Goal: Information Seeking & Learning: Learn about a topic

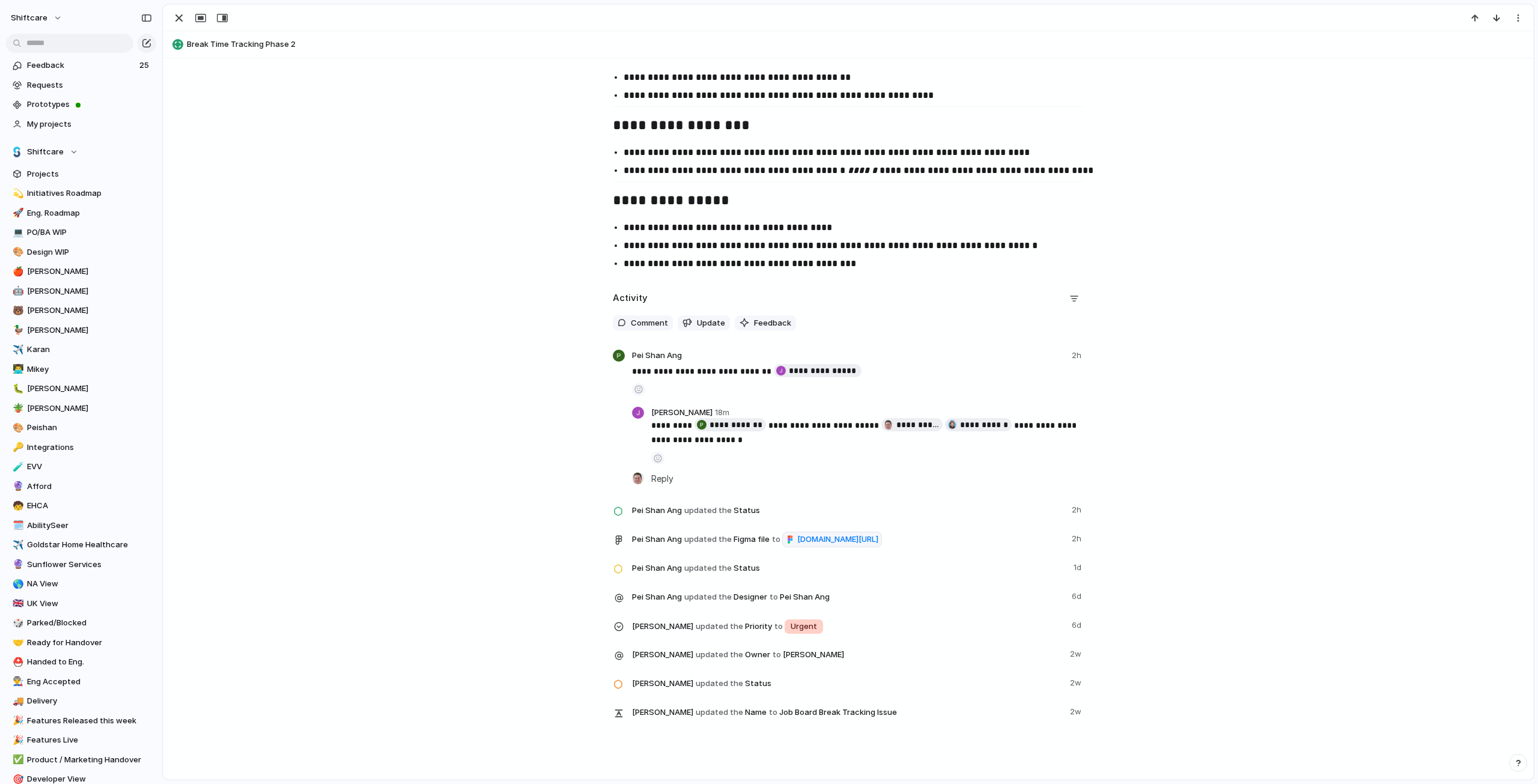
scroll to position [1664, 0]
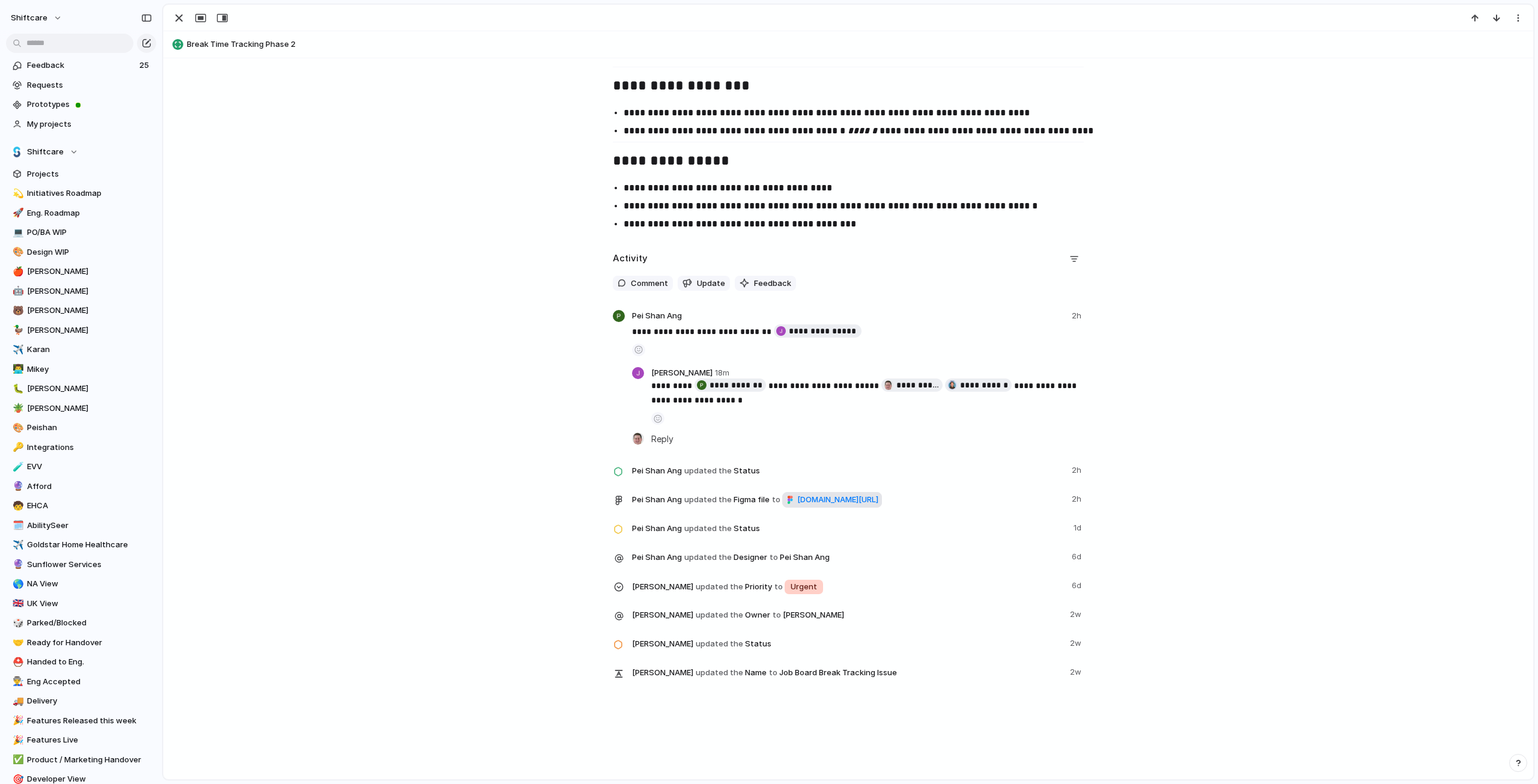
click at [797, 502] on span "[DOMAIN_NAME][URL]" at bounding box center [838, 499] width 81 height 12
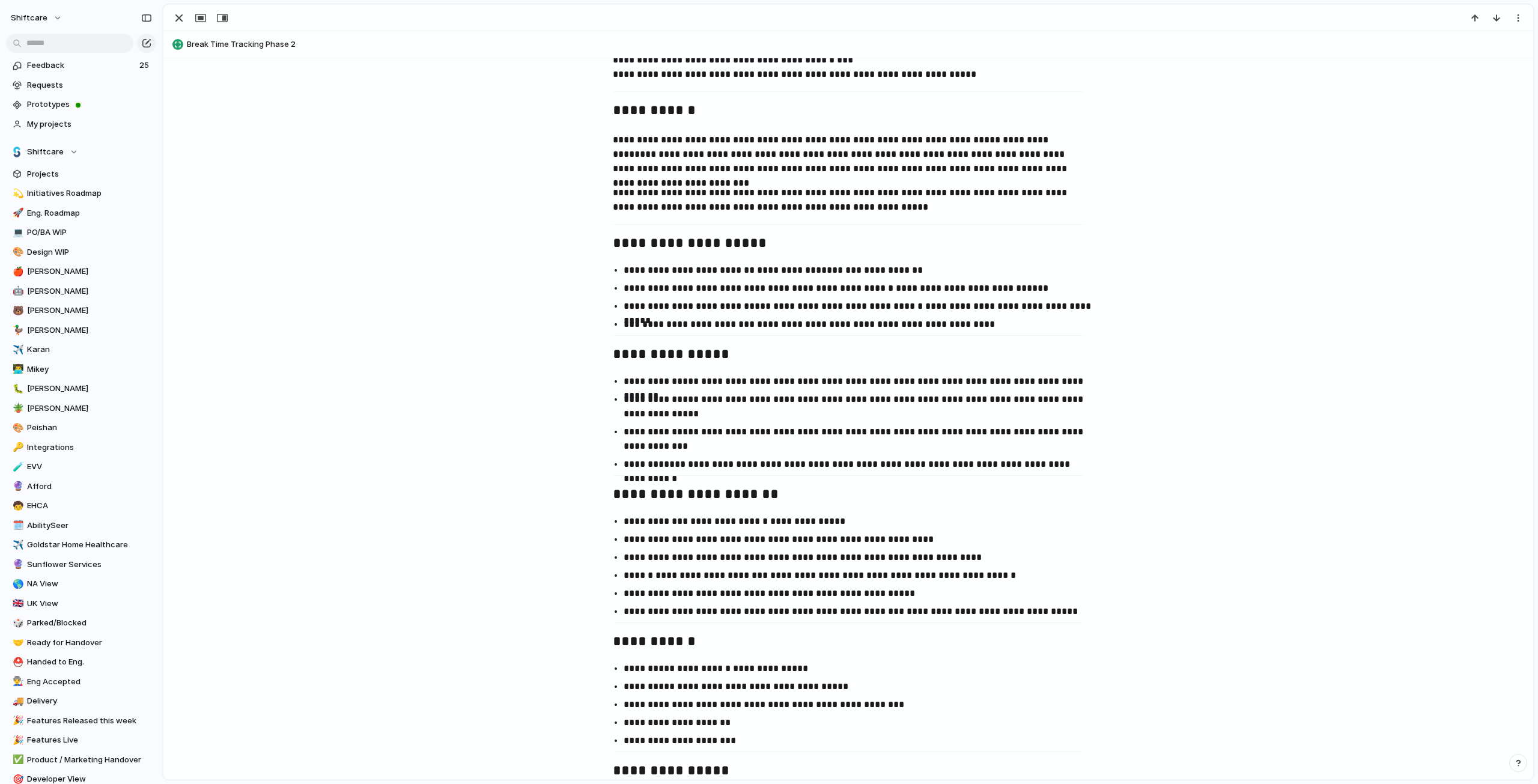
scroll to position [524, 0]
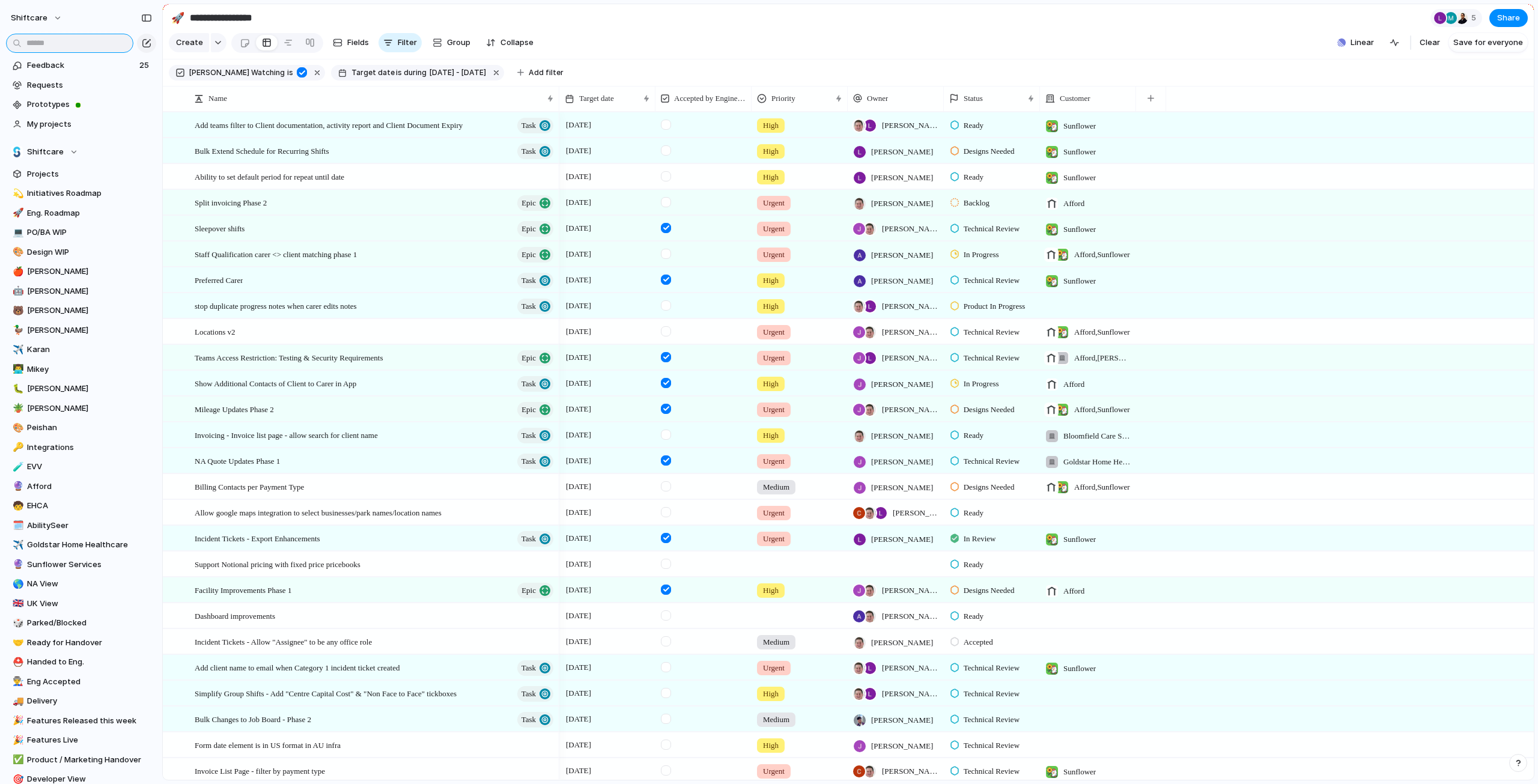
drag, startPoint x: 54, startPoint y: 47, endPoint x: 63, endPoint y: 44, distance: 9.5
click at [54, 47] on input "text" at bounding box center [69, 43] width 128 height 19
click at [63, 44] on input "text" at bounding box center [69, 43] width 128 height 19
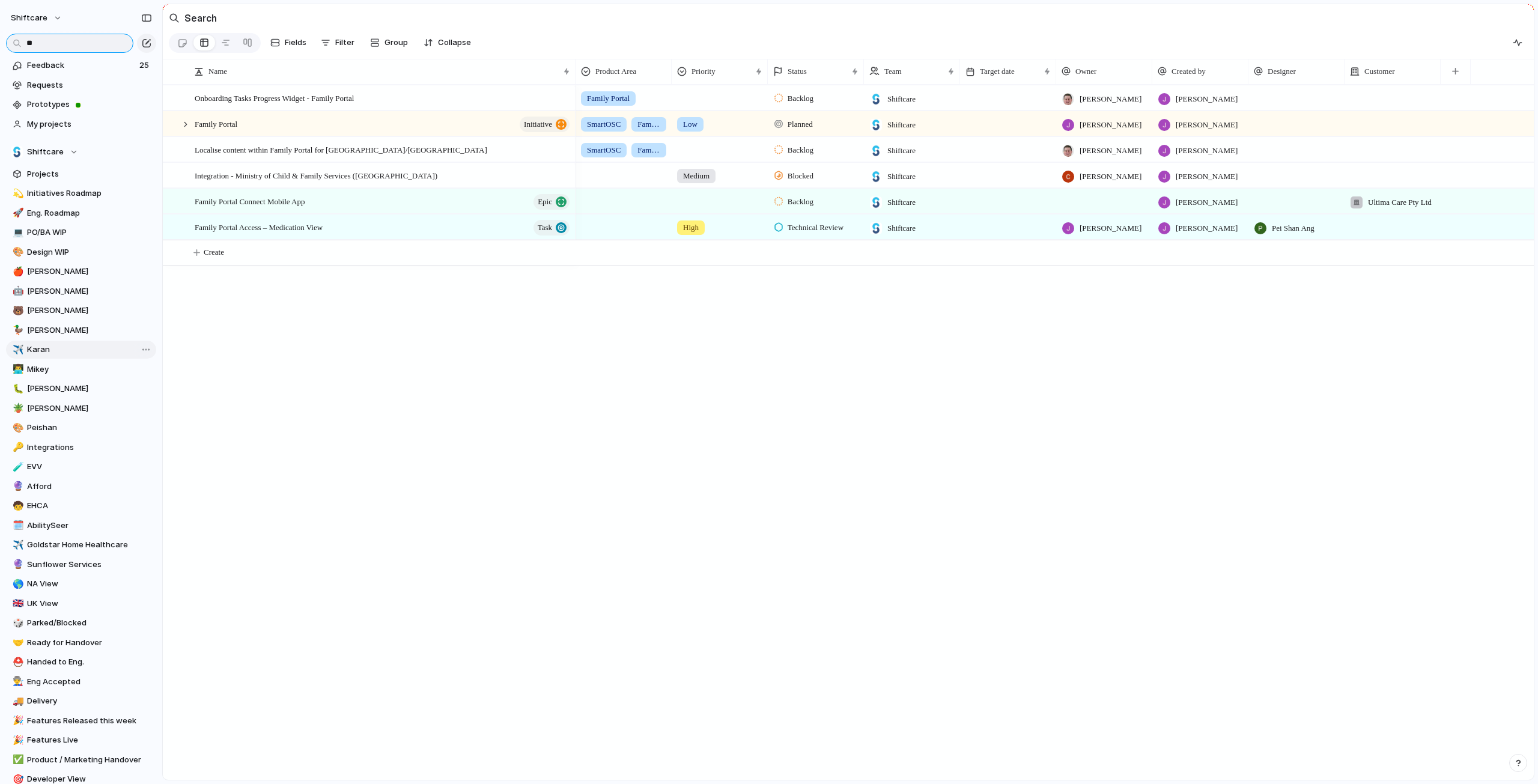
type input "*"
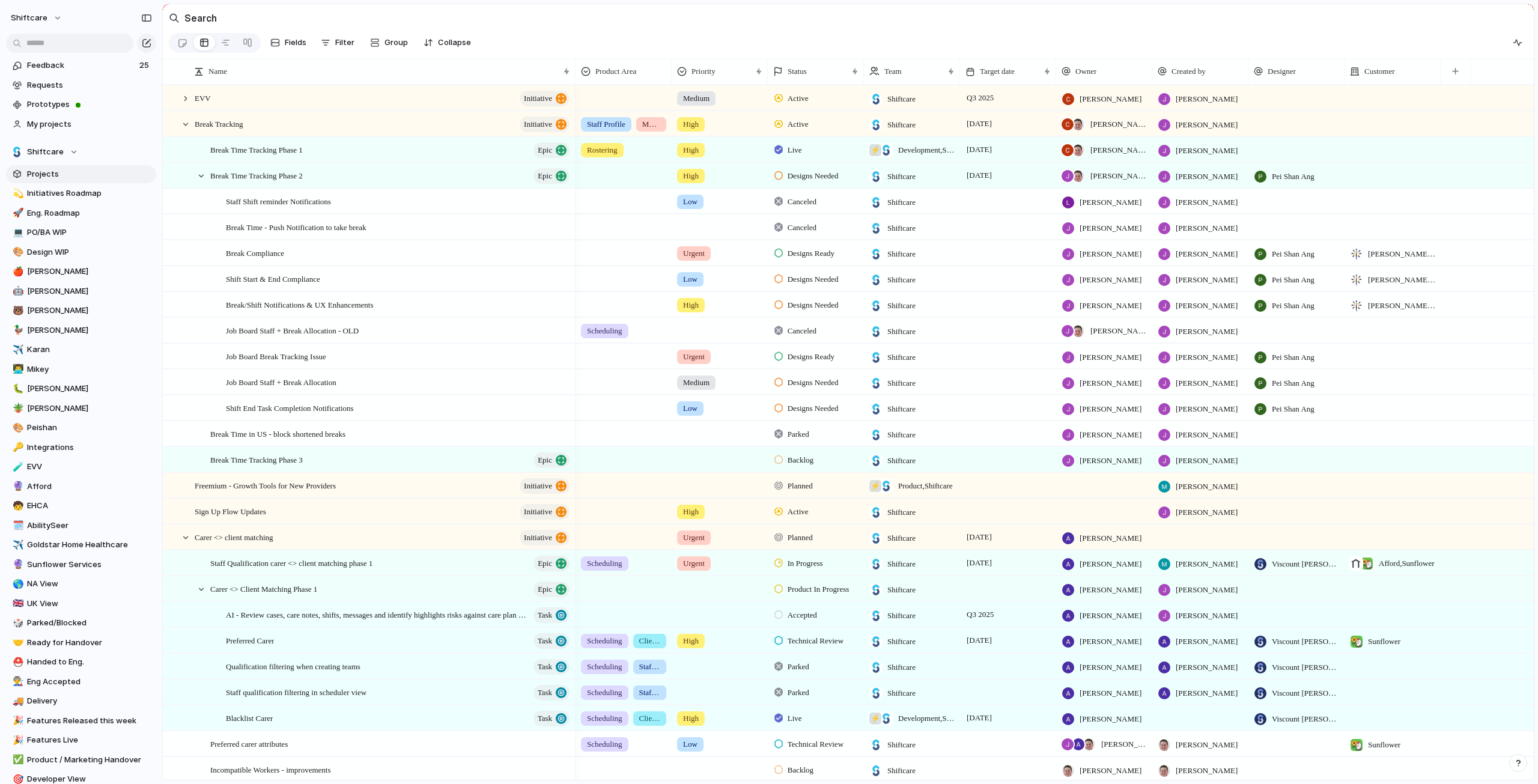
click at [48, 172] on span "Projects" at bounding box center [90, 174] width 125 height 12
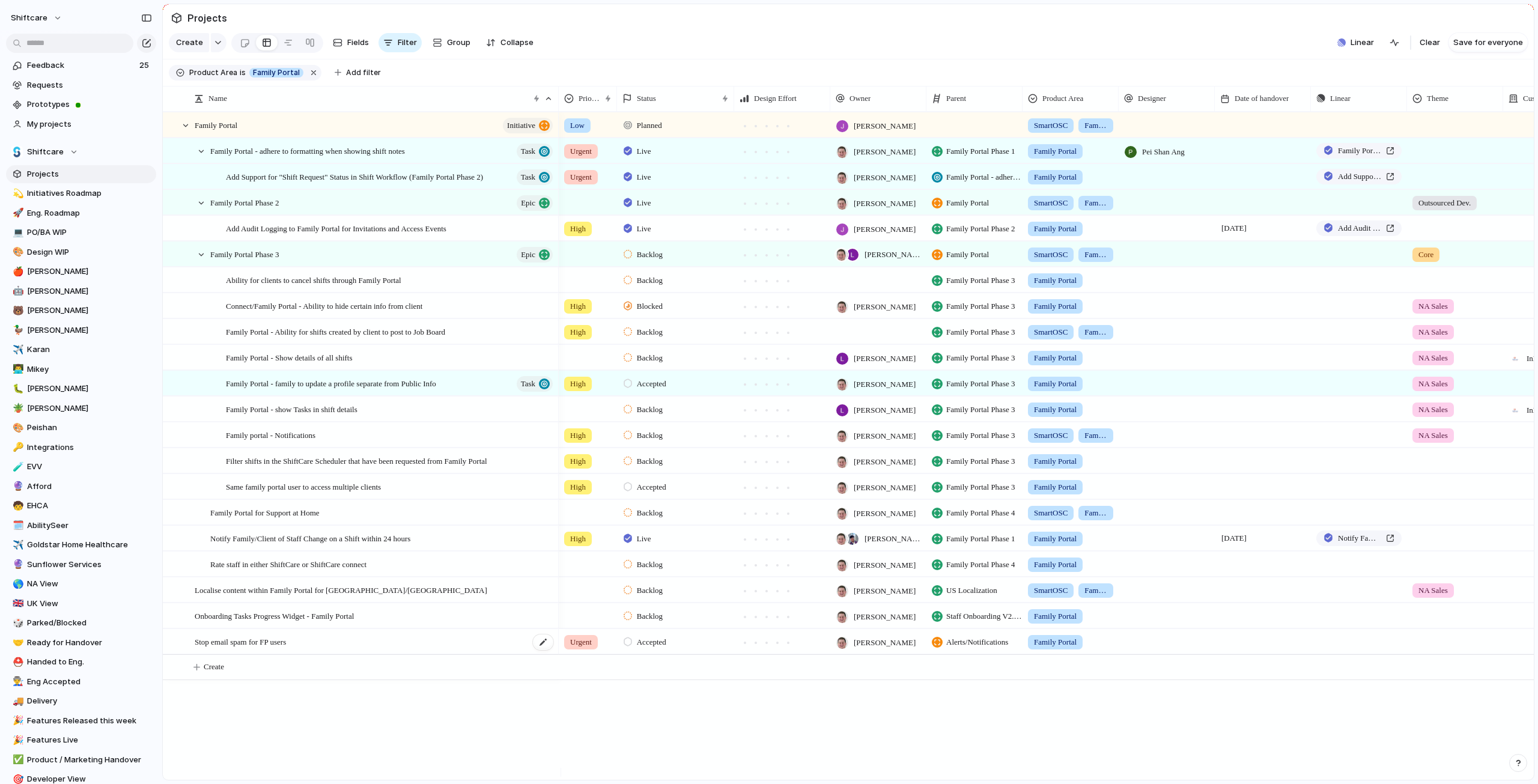
click at [277, 647] on span "Stop email spam for FP users" at bounding box center [240, 641] width 91 height 14
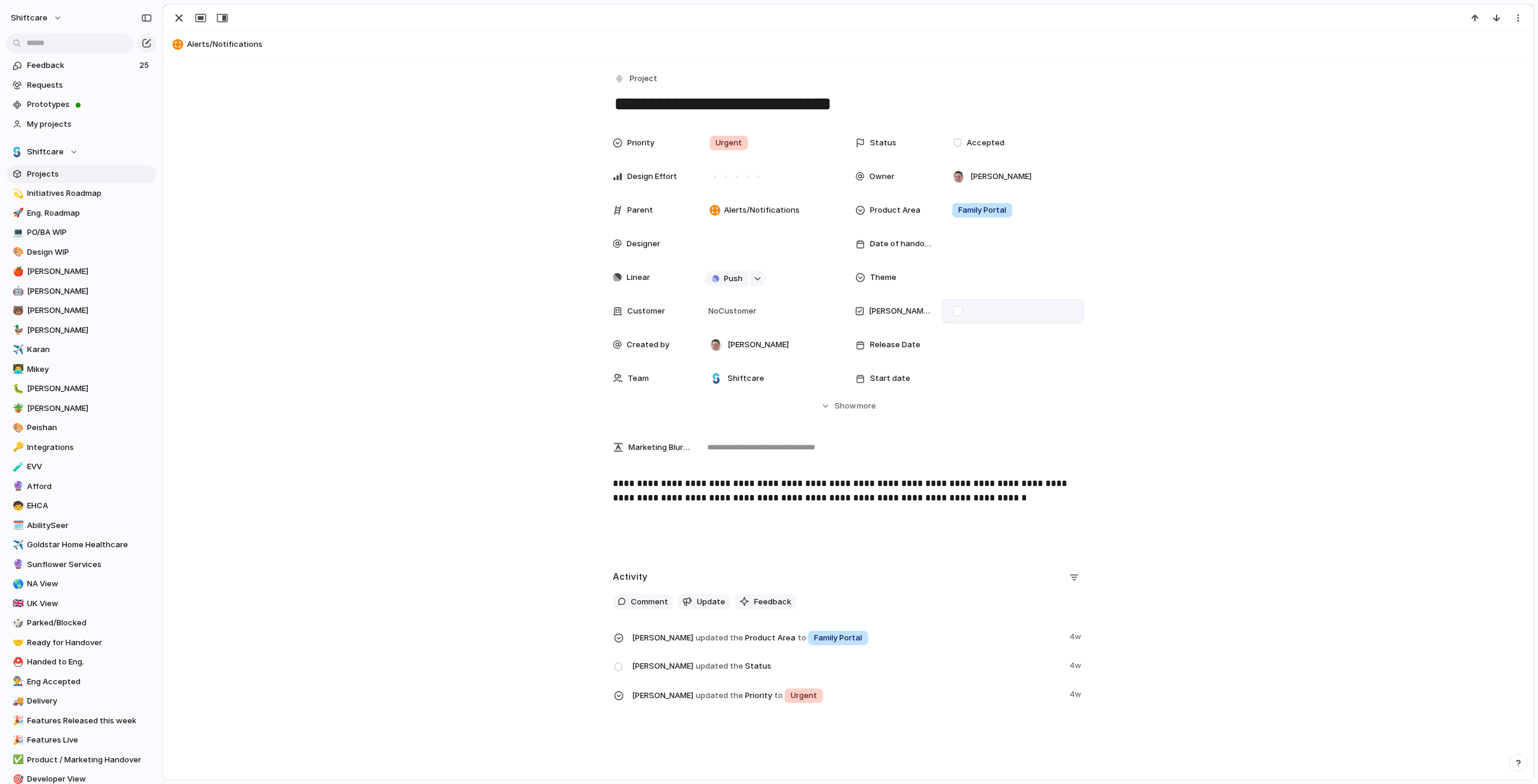
click at [952, 307] on div at bounding box center [957, 310] width 10 height 10
click at [183, 19] on div "button" at bounding box center [180, 18] width 15 height 15
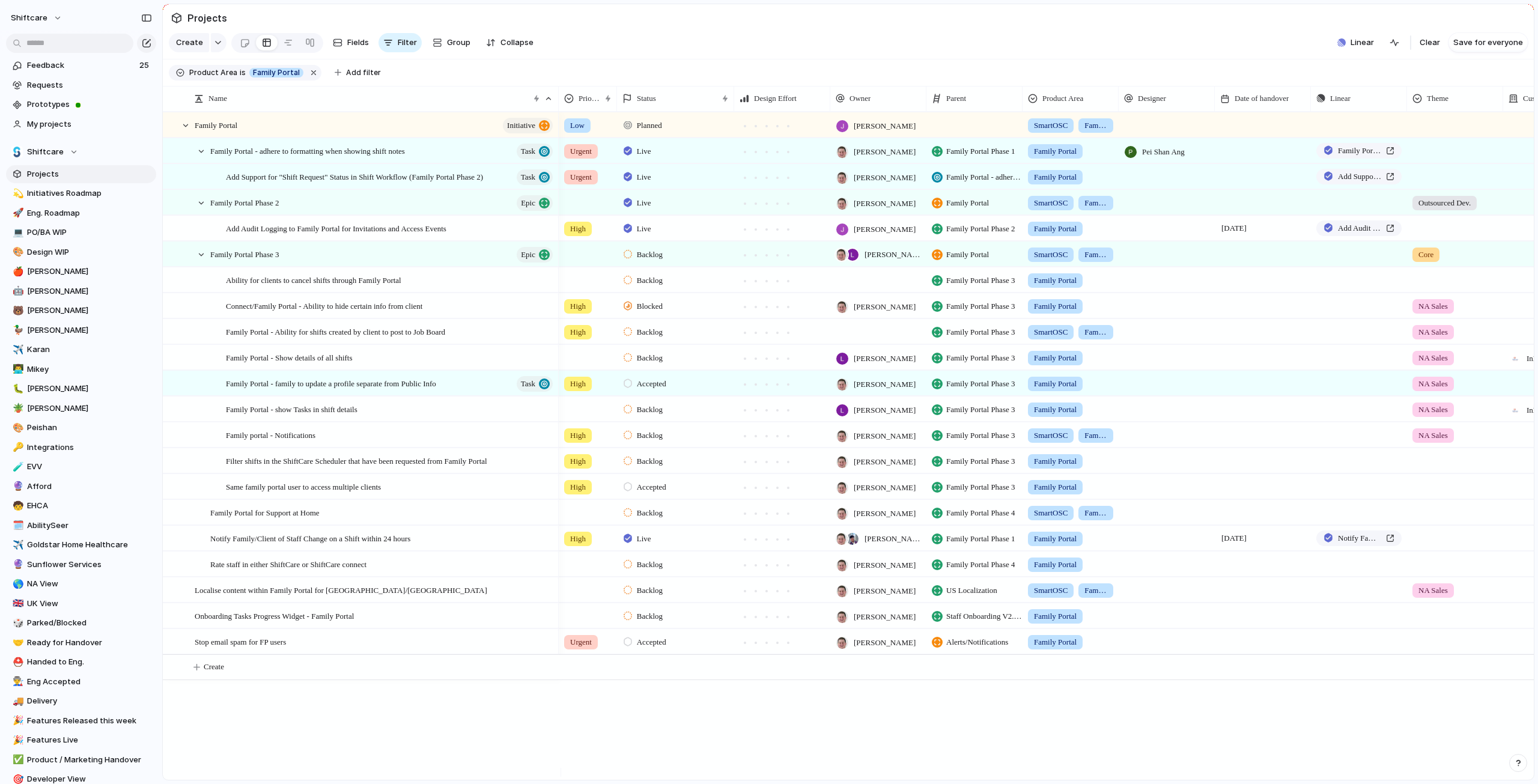
click at [50, 180] on span "Projects" at bounding box center [90, 174] width 125 height 12
click at [306, 79] on button "button" at bounding box center [313, 72] width 16 height 16
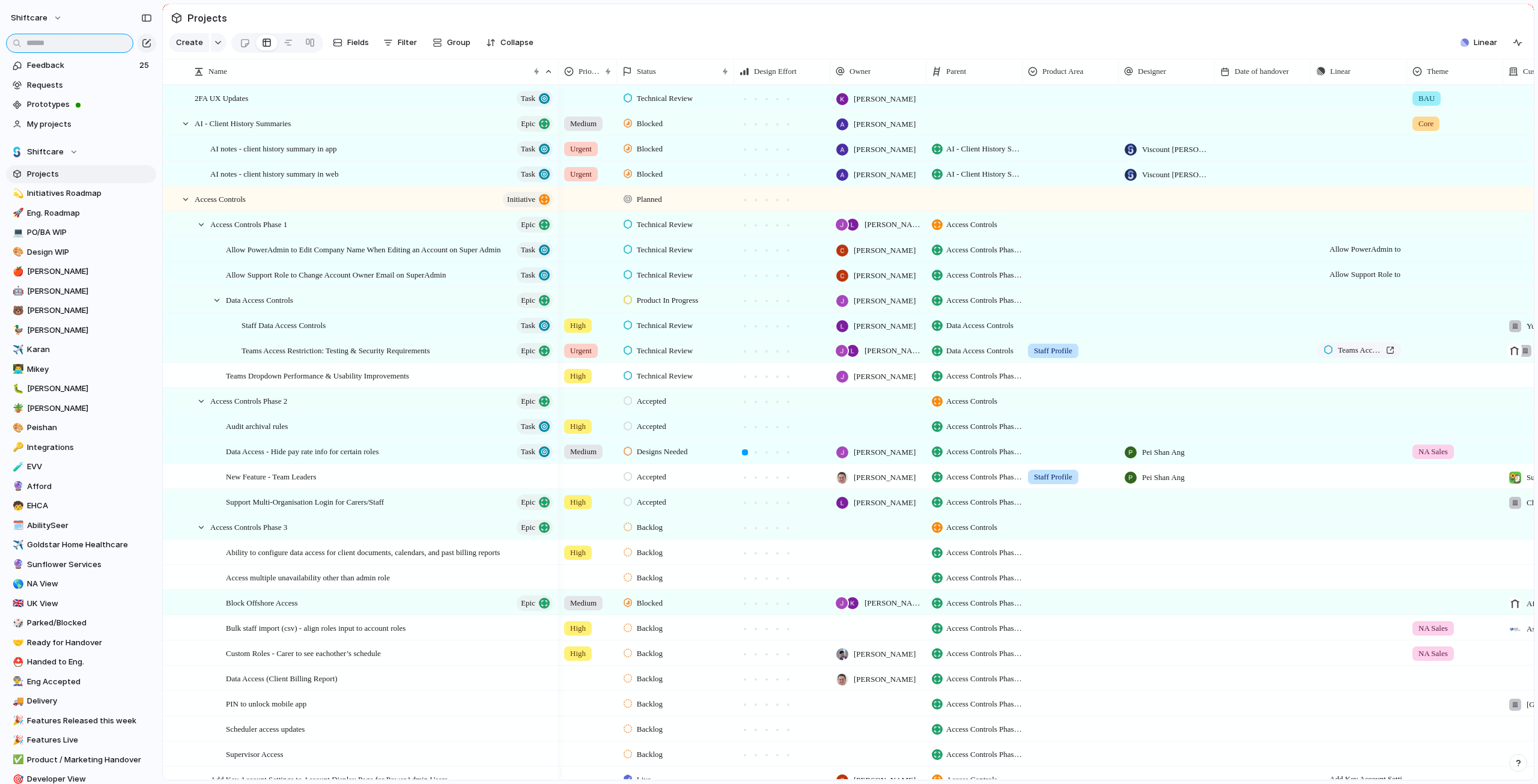
click at [78, 44] on input "text" at bounding box center [69, 43] width 128 height 19
click at [79, 44] on input "text" at bounding box center [69, 43] width 128 height 19
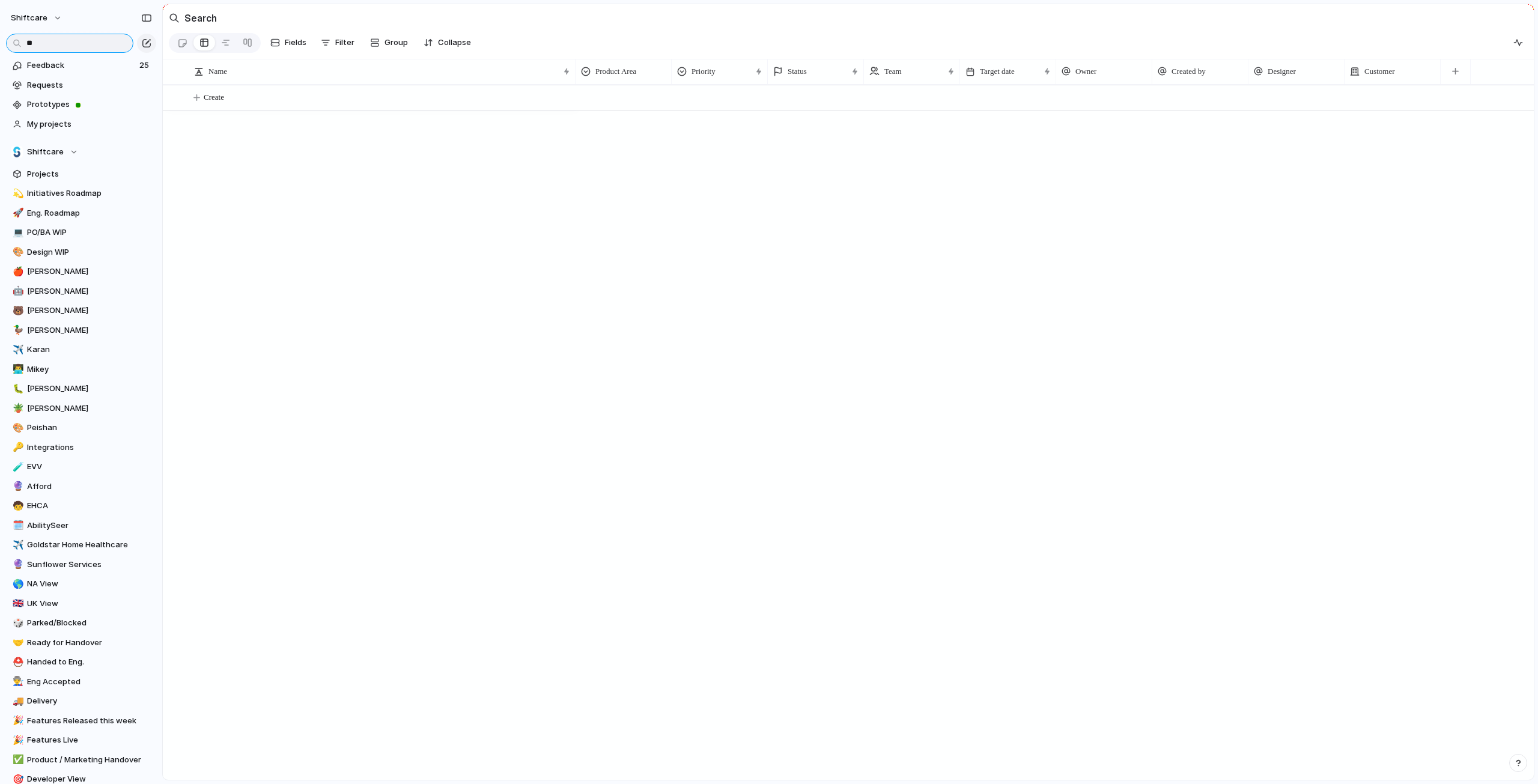
type input "*"
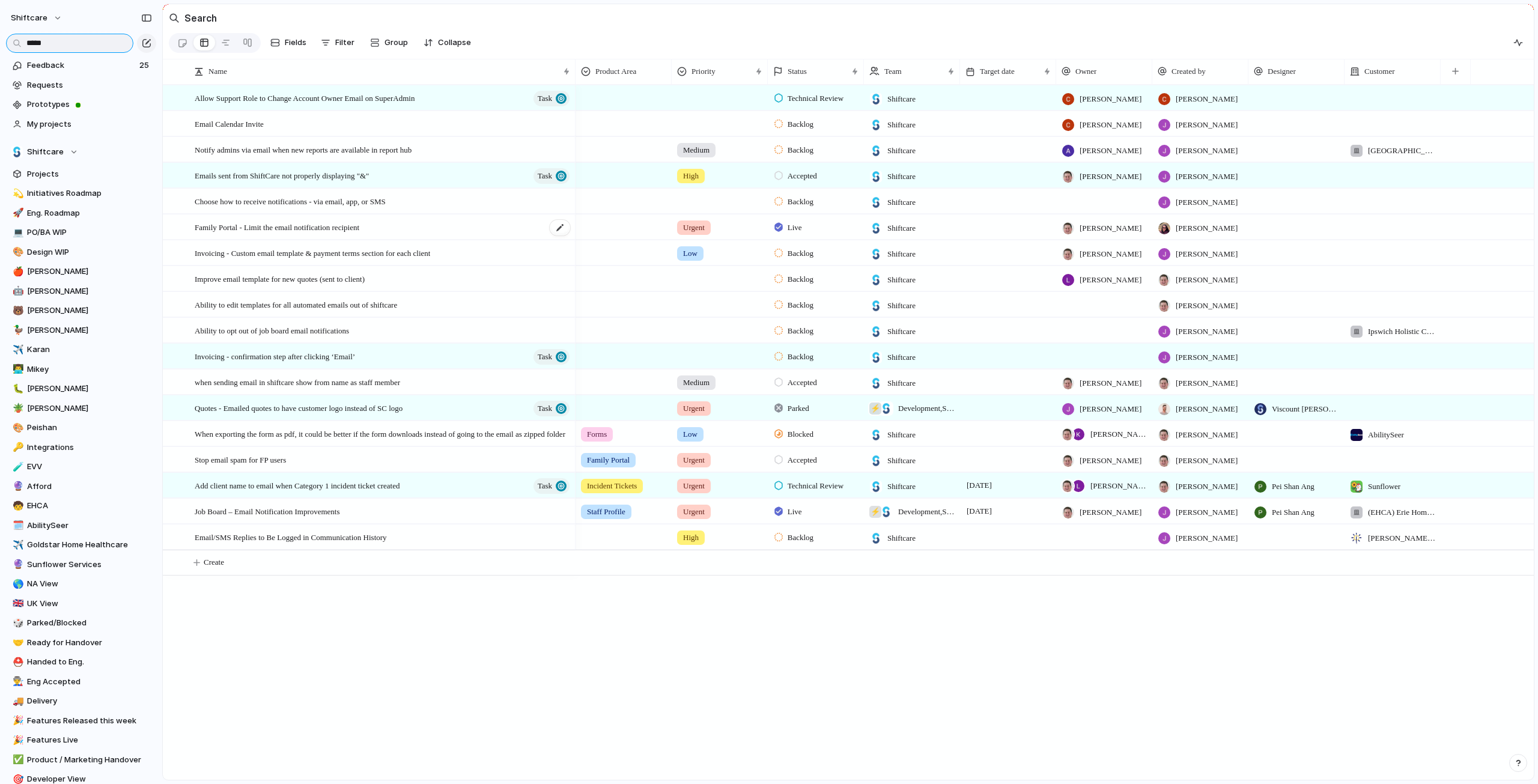
type input "*****"
click at [269, 230] on span "Family Portal - Limit the email notification recipient" at bounding box center [277, 226] width 165 height 14
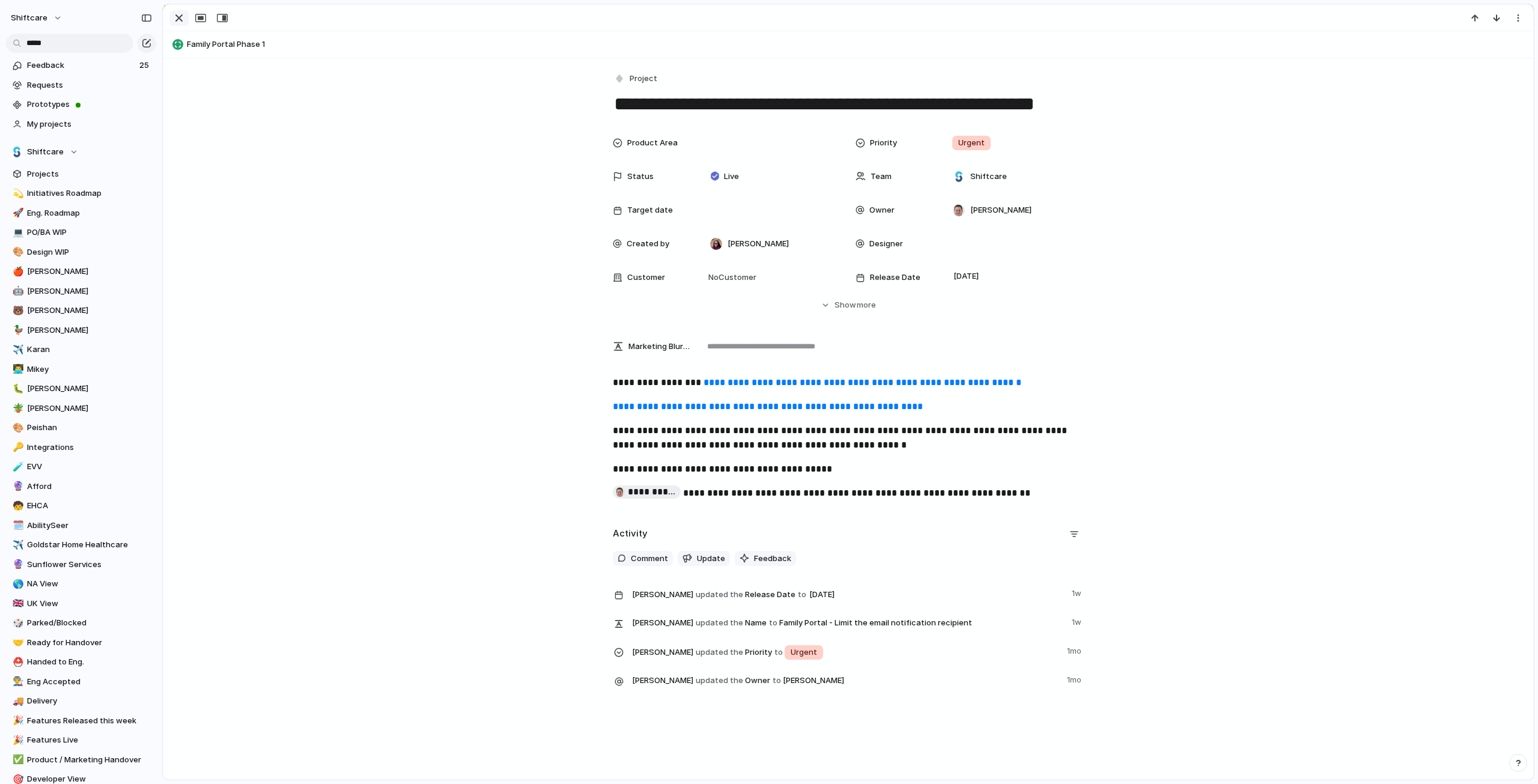
click at [180, 19] on div "button" at bounding box center [180, 18] width 15 height 15
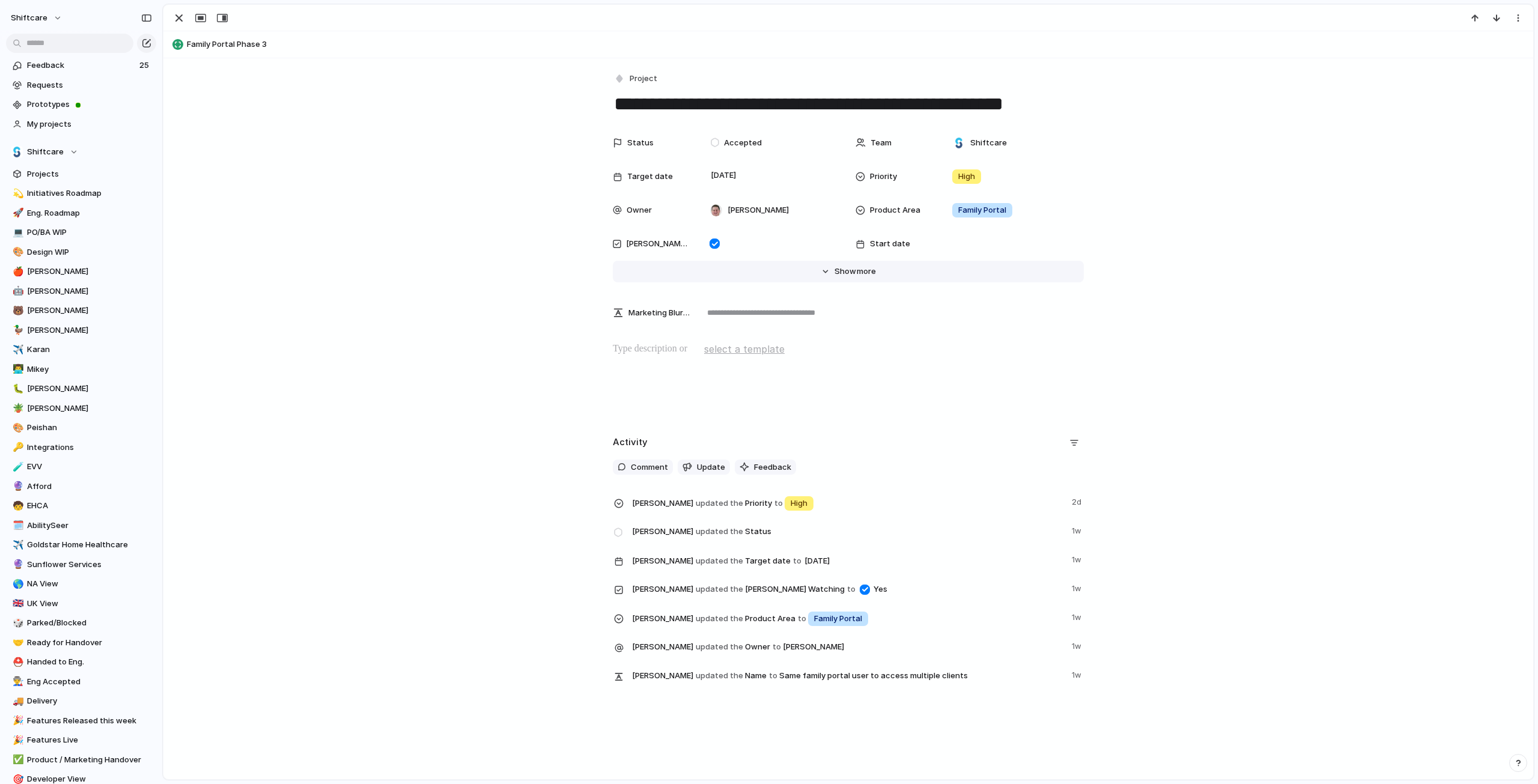
click at [817, 272] on button "Hide Show more" at bounding box center [848, 271] width 471 height 21
